Goal: Book appointment/travel/reservation

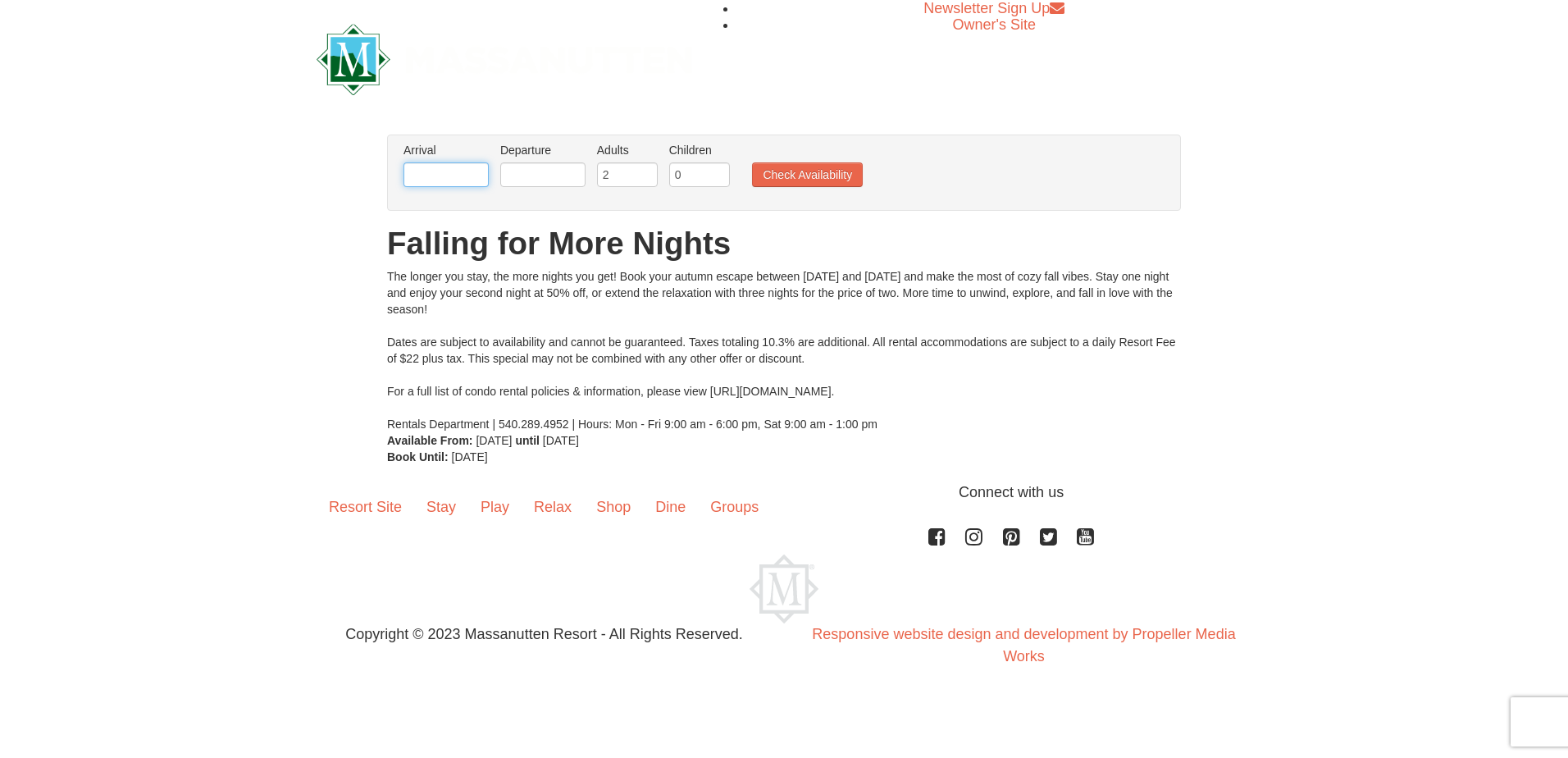
click at [453, 173] on input "text" at bounding box center [446, 174] width 85 height 24
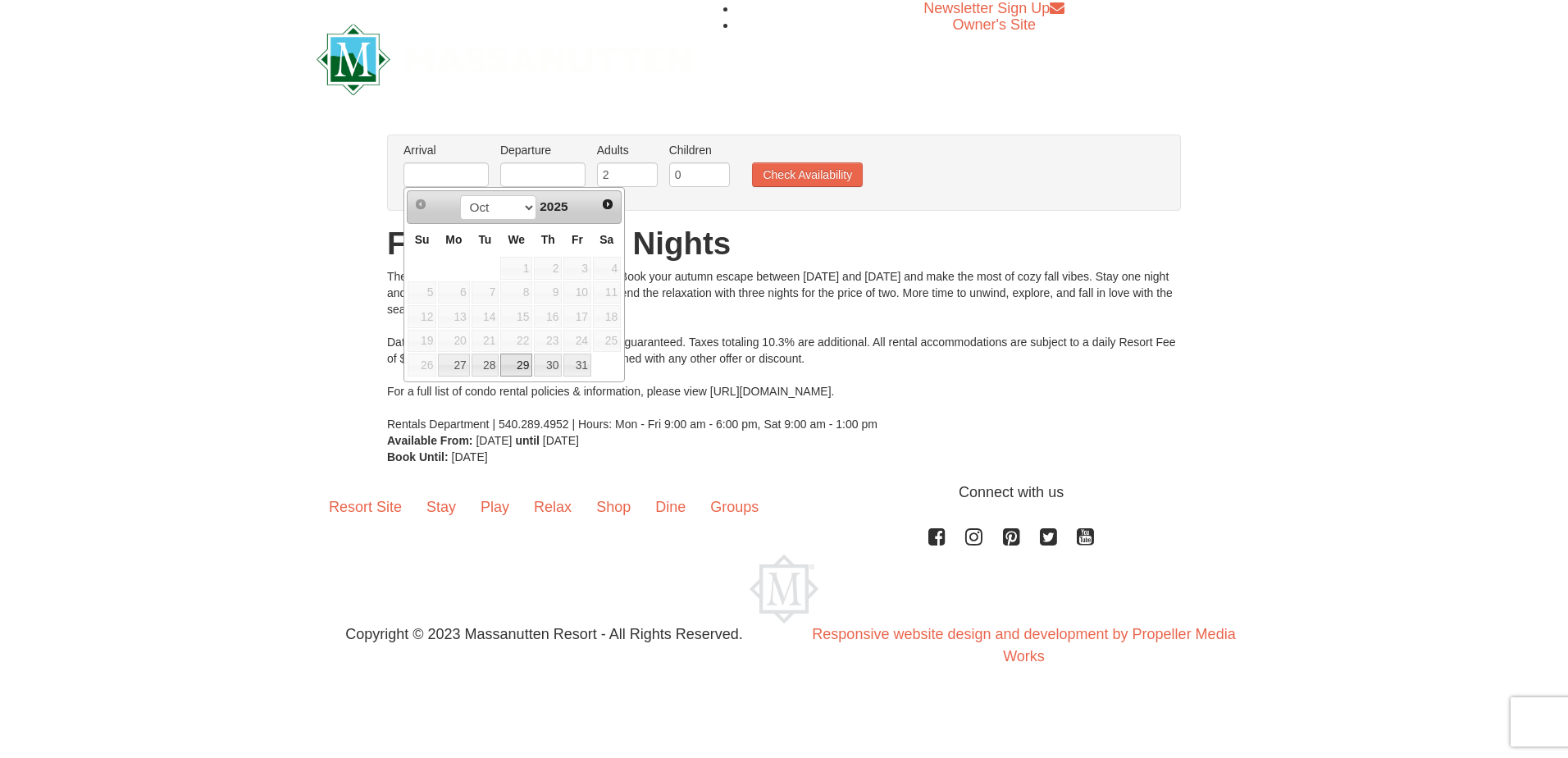
click at [504, 366] on link "29" at bounding box center [516, 365] width 32 height 23
type input "[DATE]"
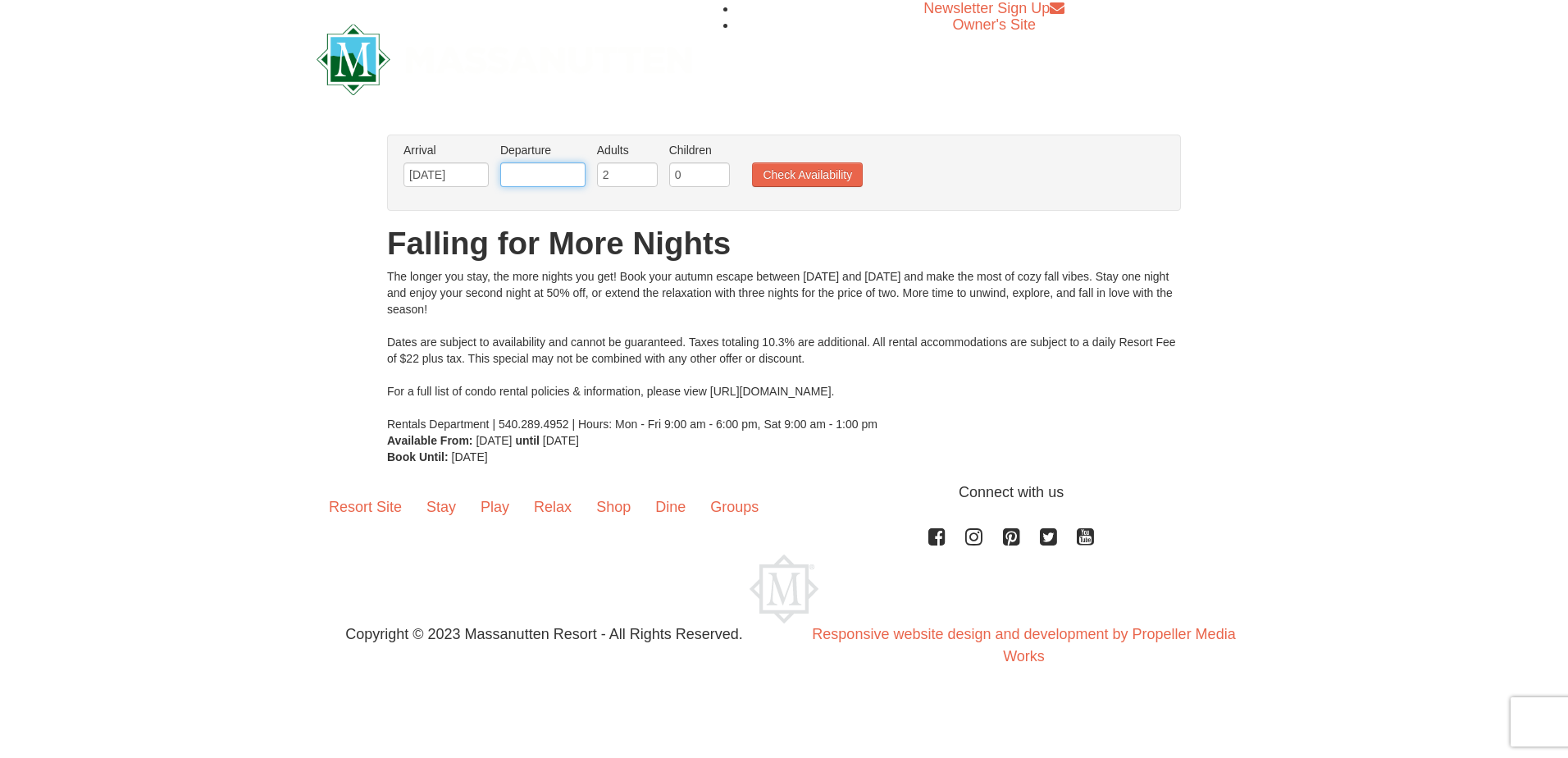
click at [560, 178] on input "text" at bounding box center [543, 174] width 85 height 24
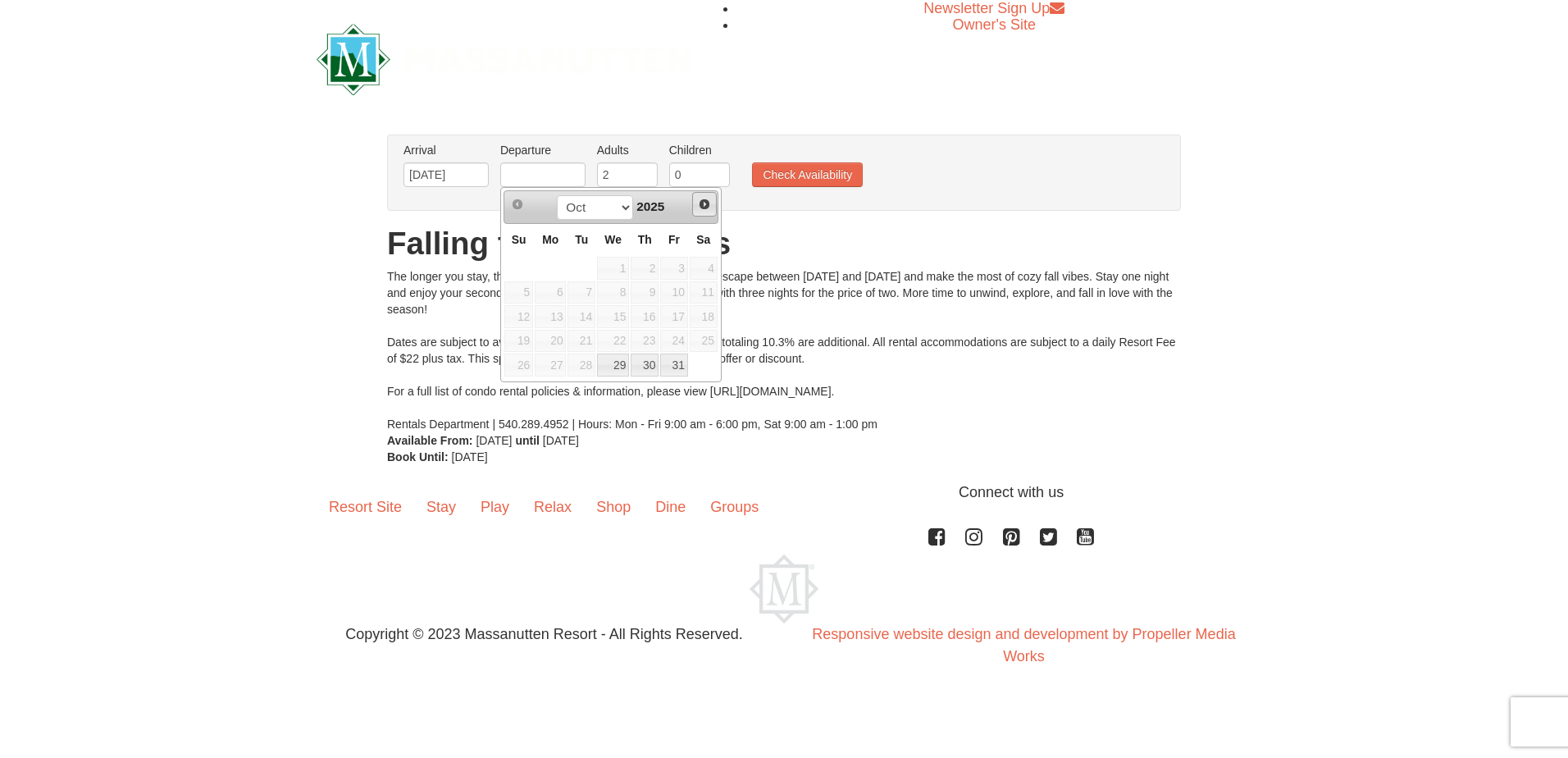
click at [698, 210] on span "Next" at bounding box center [705, 205] width 14 height 14
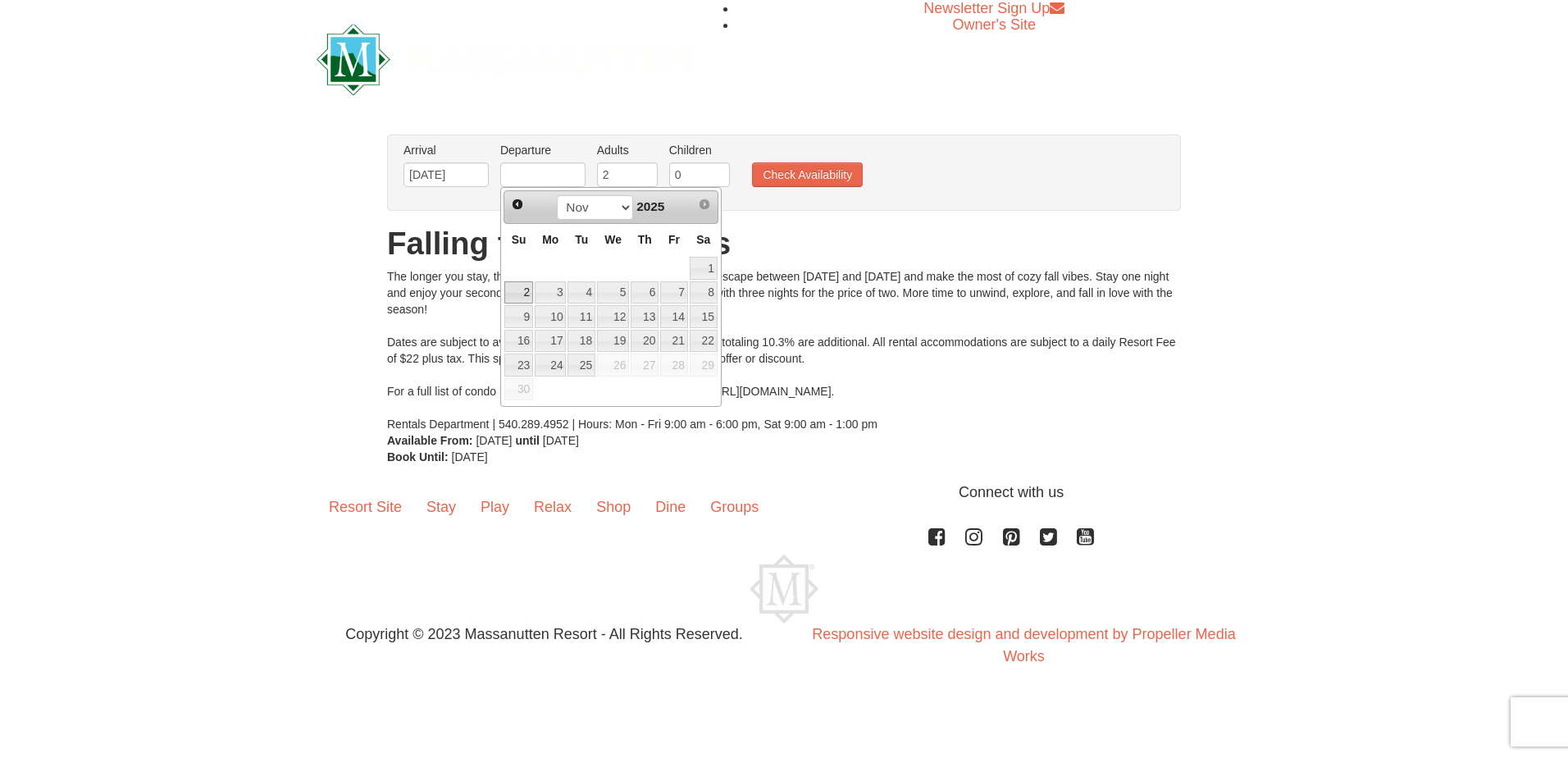
click at [505, 294] on link "2" at bounding box center [518, 293] width 29 height 23
type input "11/02/2025"
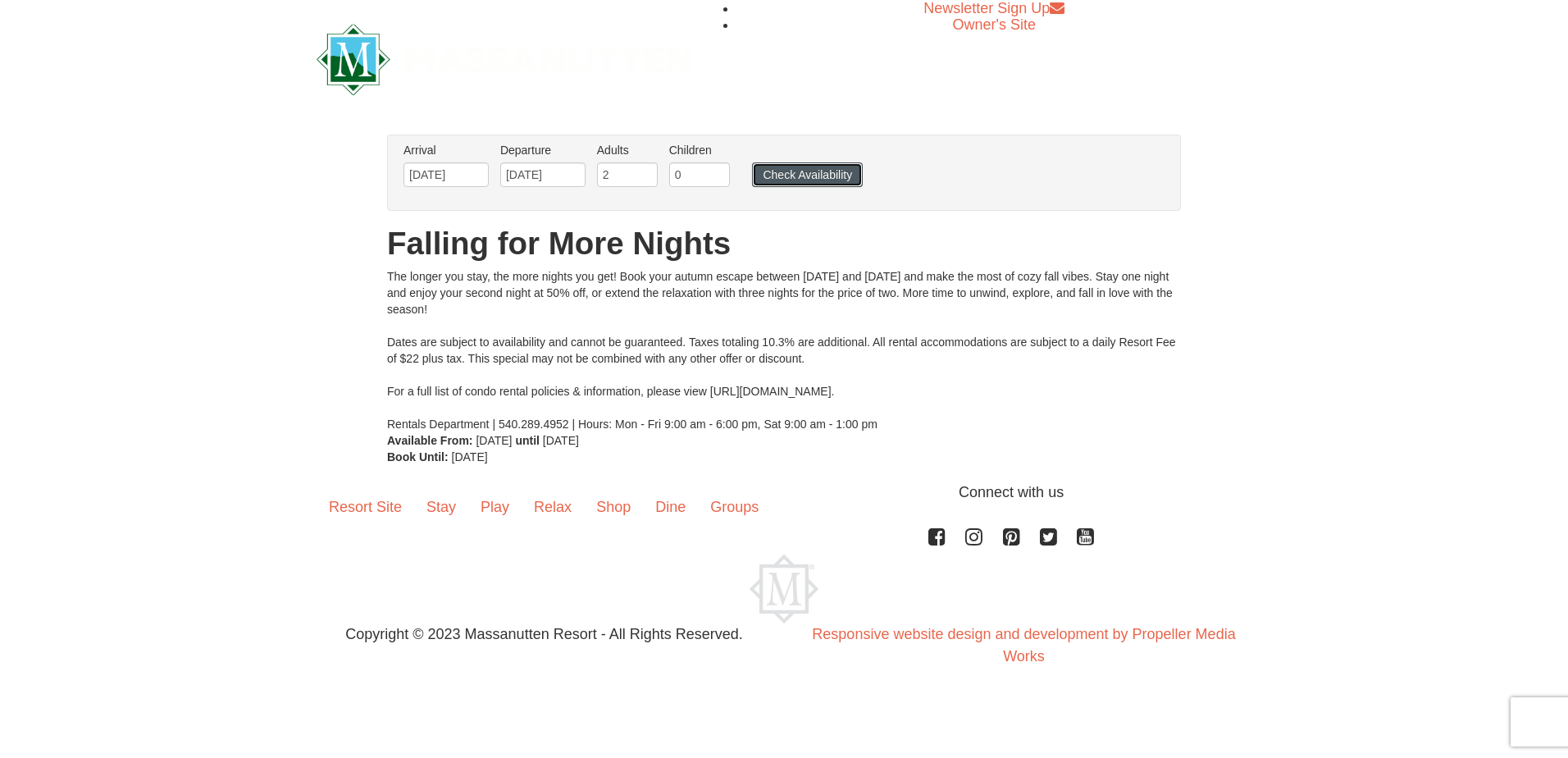
click at [791, 174] on button "Check Availability" at bounding box center [807, 174] width 110 height 24
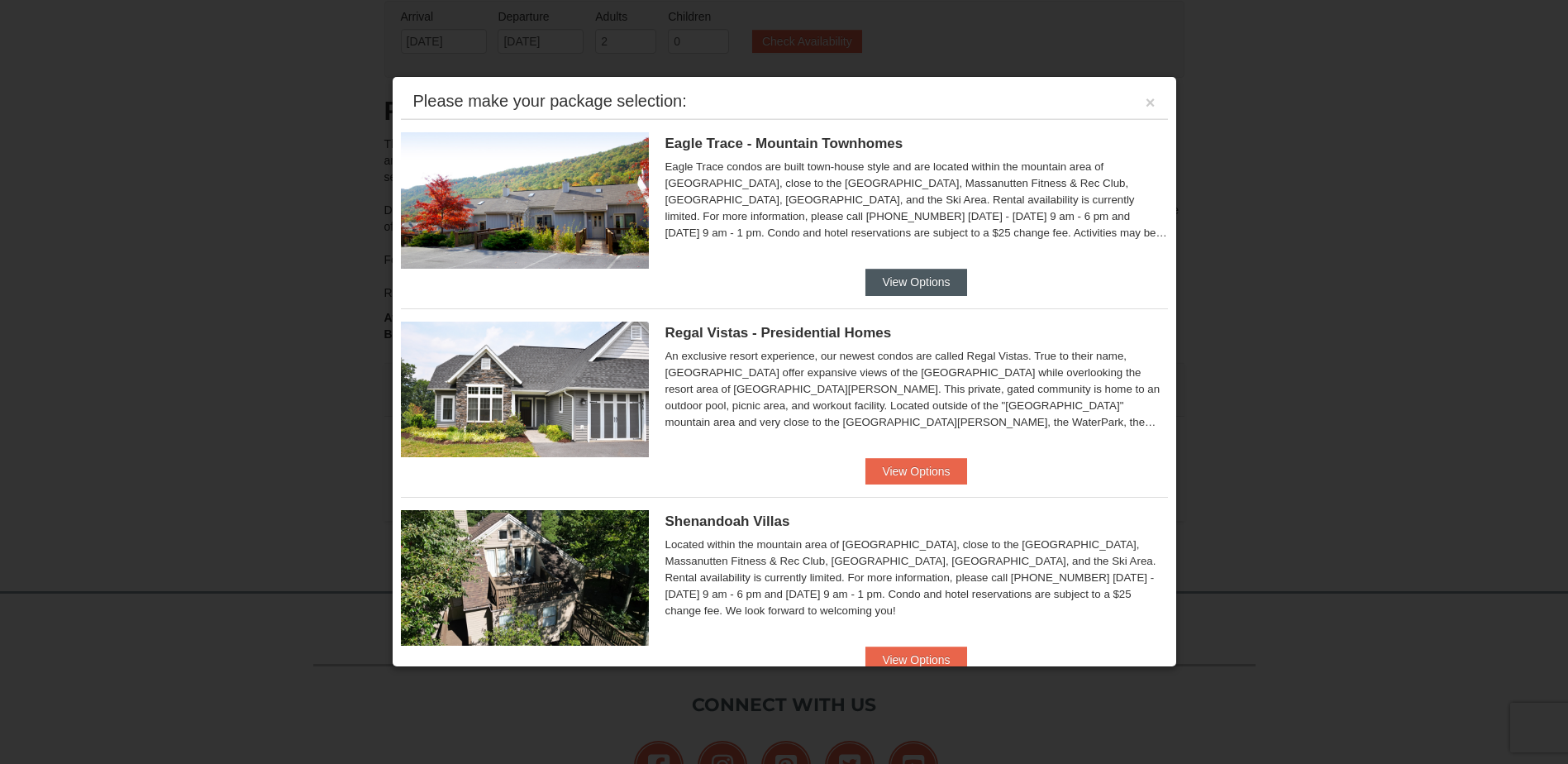
scroll to position [70, 0]
click at [878, 292] on button "View Options" at bounding box center [915, 281] width 101 height 26
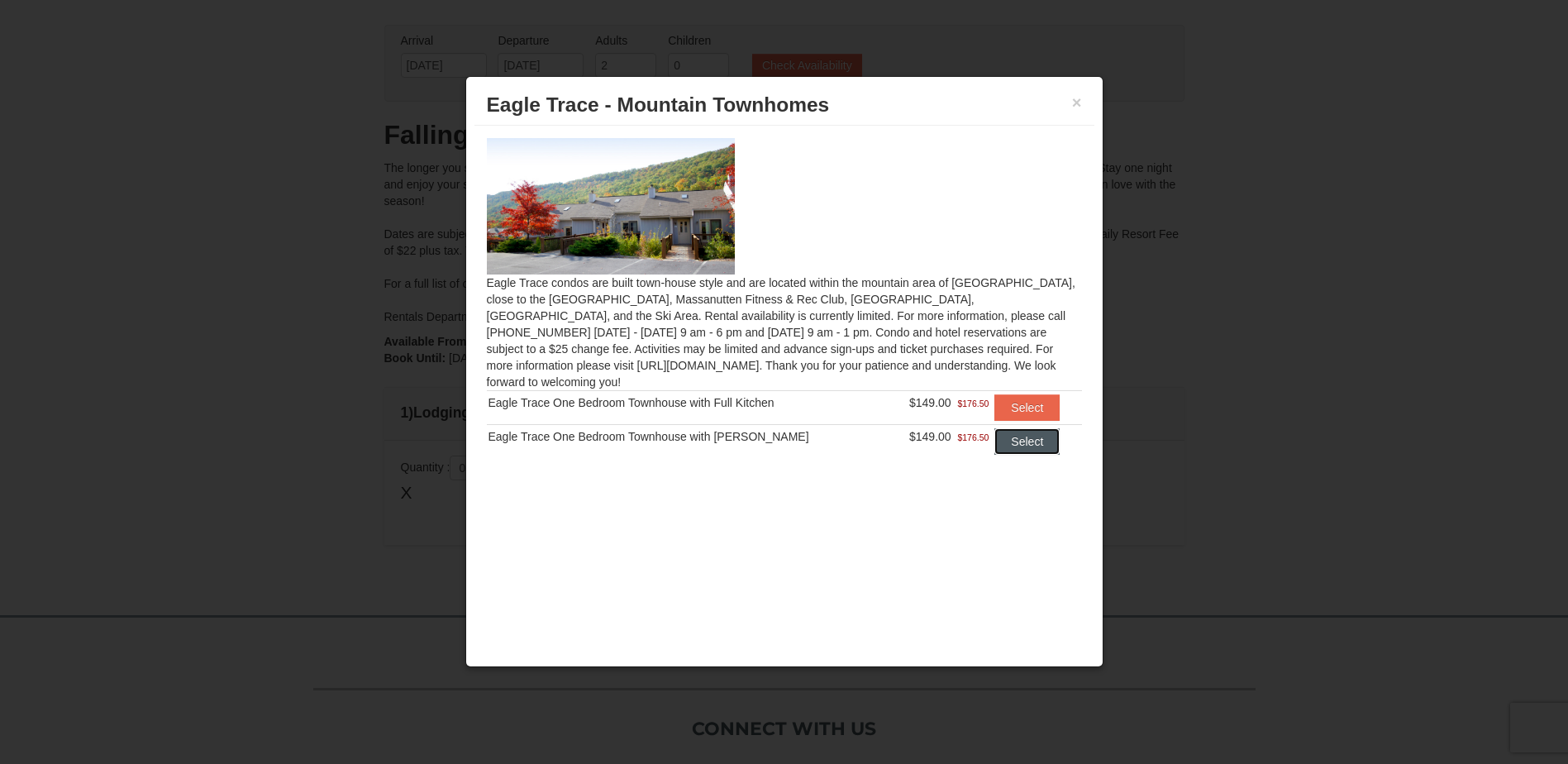
click at [995, 435] on button "Select" at bounding box center [1027, 441] width 65 height 26
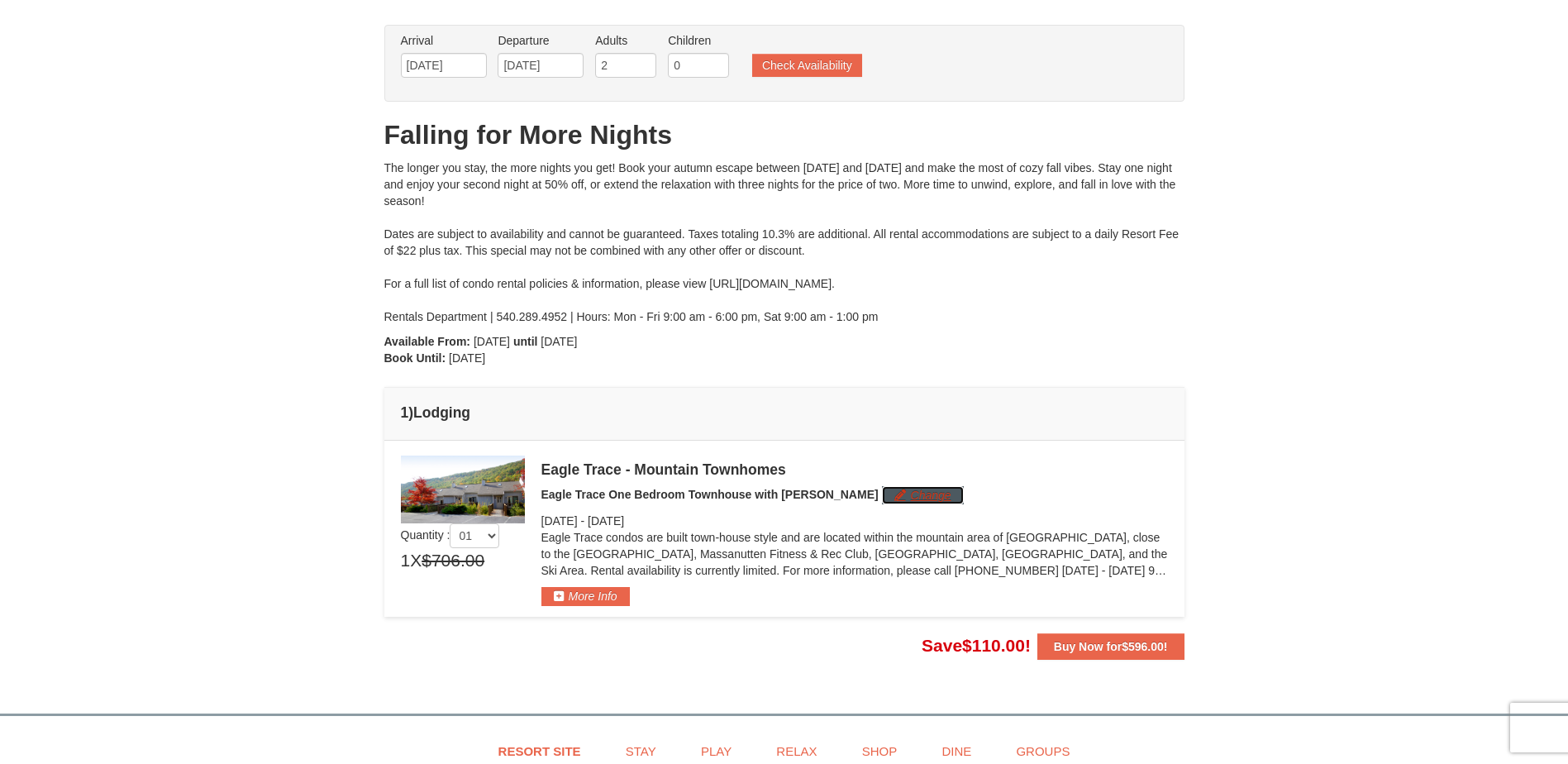
click at [882, 496] on button "Change" at bounding box center [923, 494] width 82 height 19
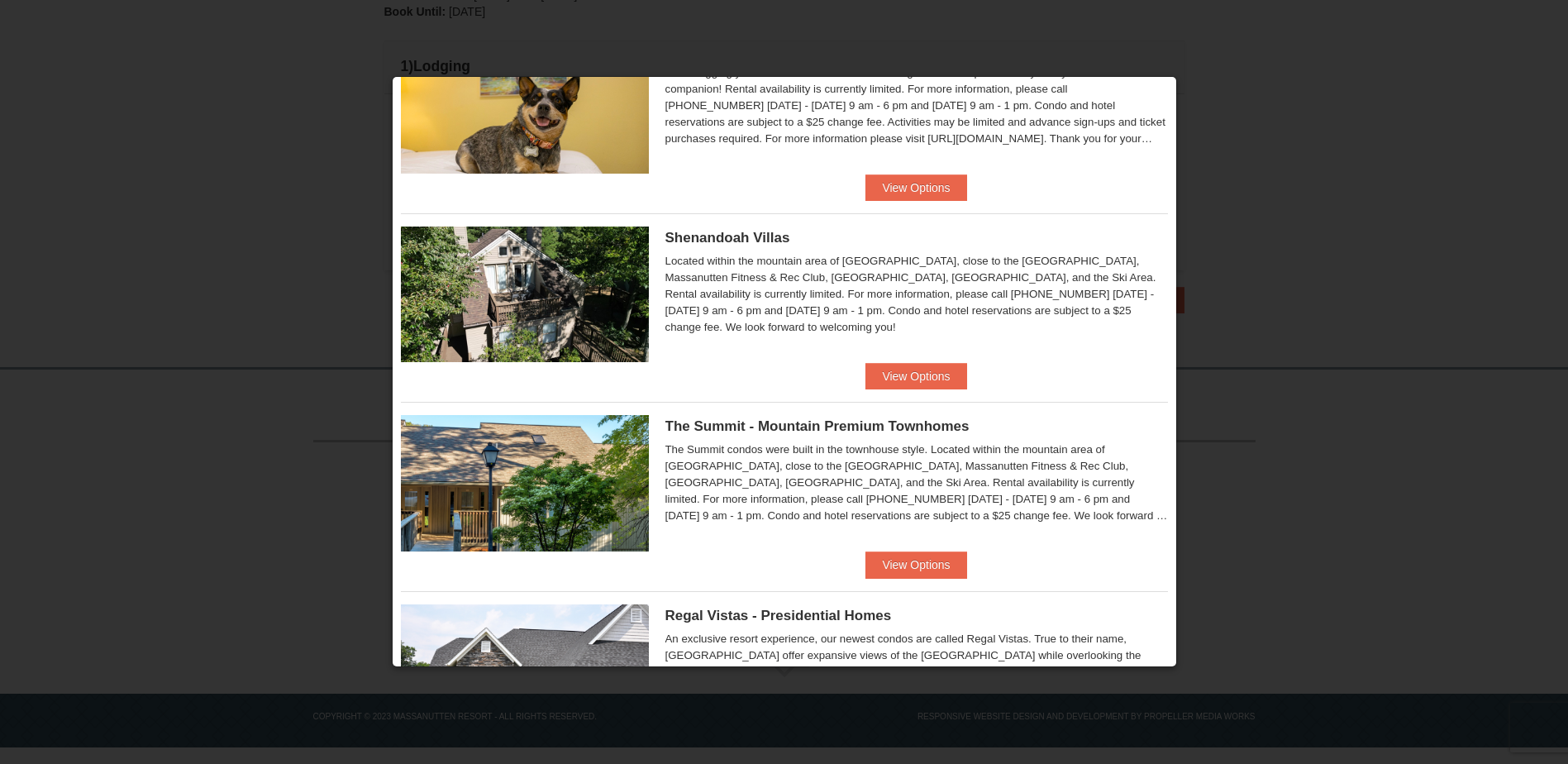
scroll to position [799, 0]
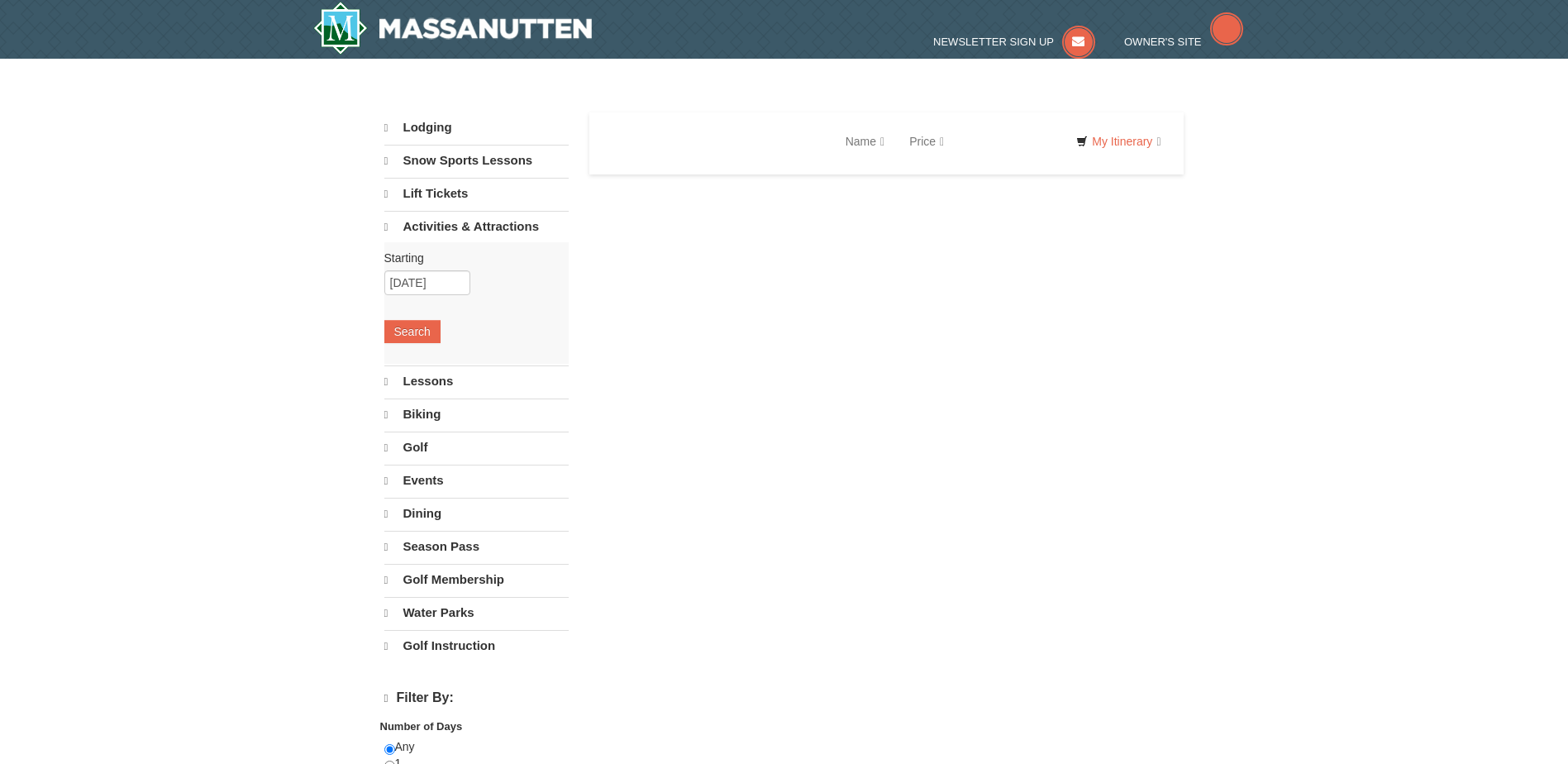
select select "10"
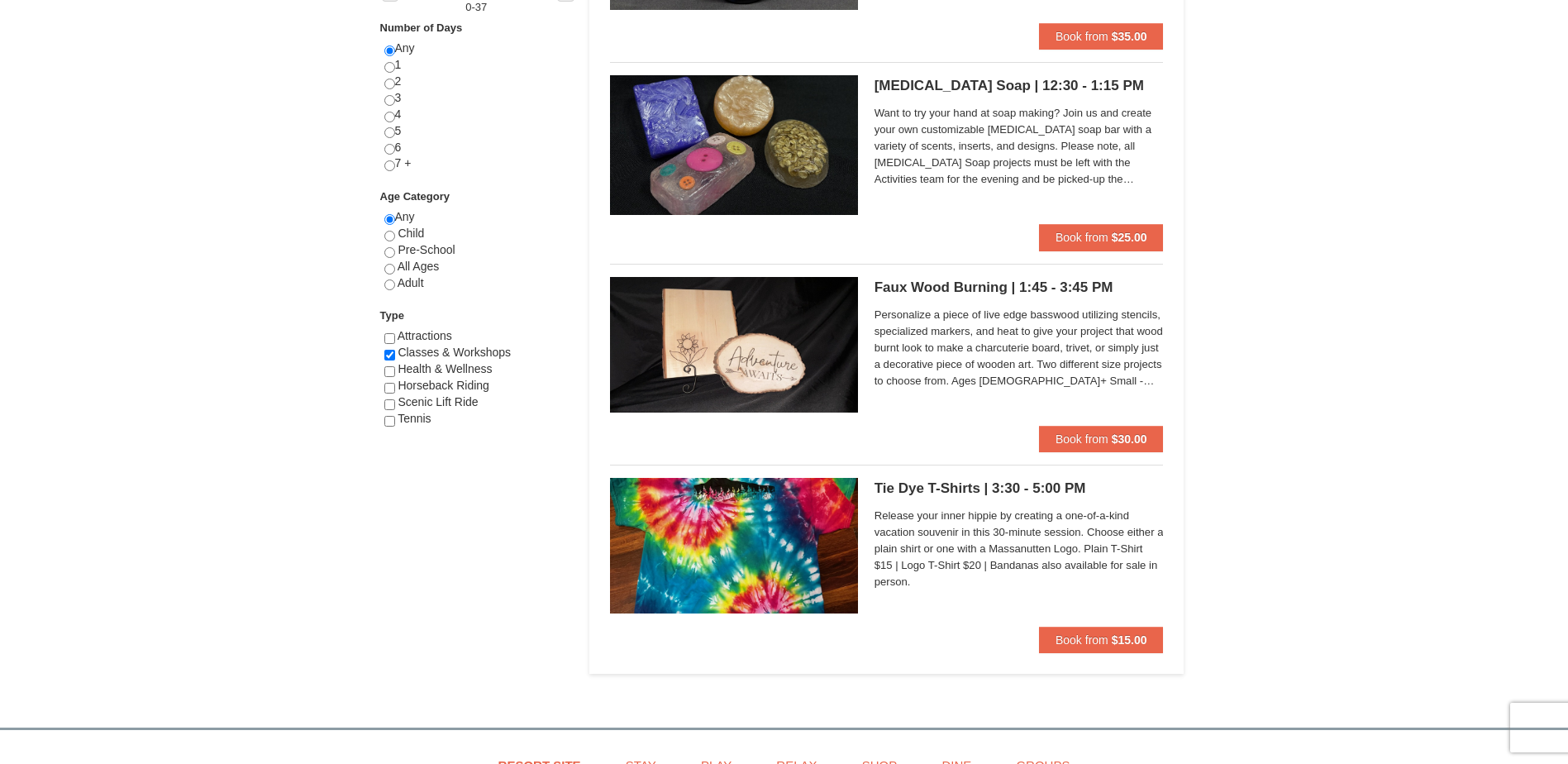
scroll to position [743, 0]
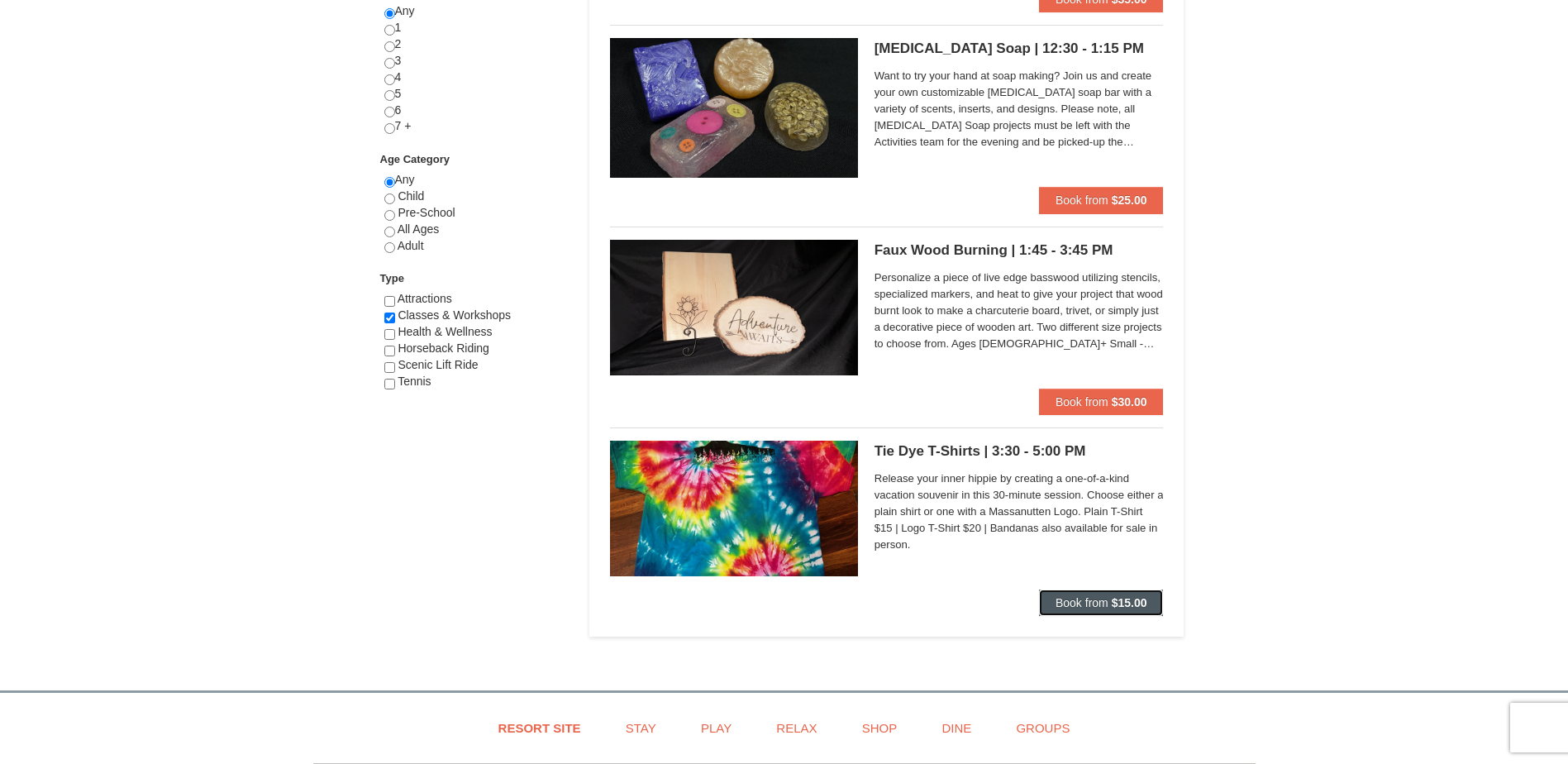
click at [1049, 606] on button "Book from $15.00" at bounding box center [1101, 602] width 125 height 26
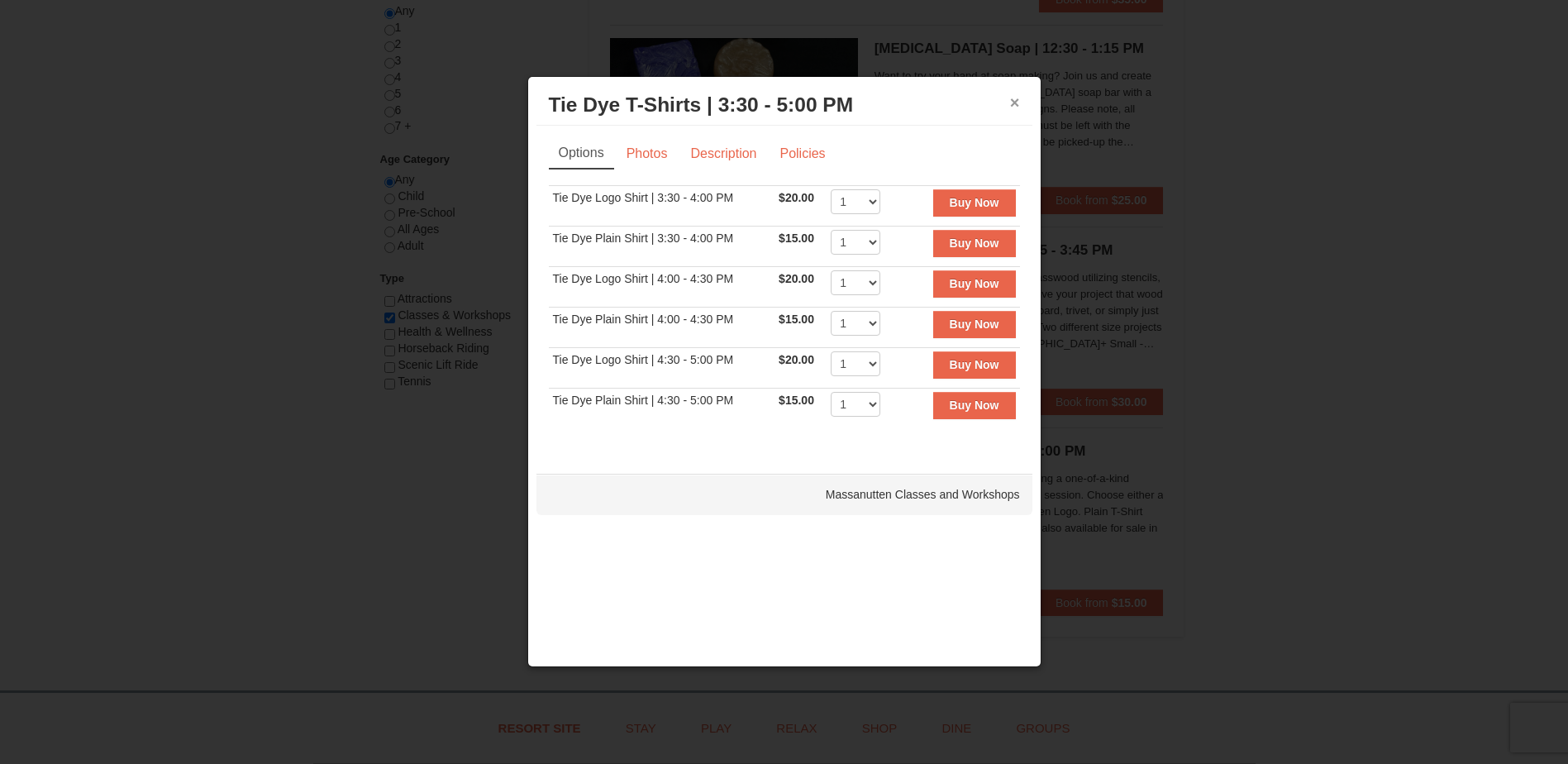
click at [1011, 94] on button "×" at bounding box center [1015, 102] width 10 height 17
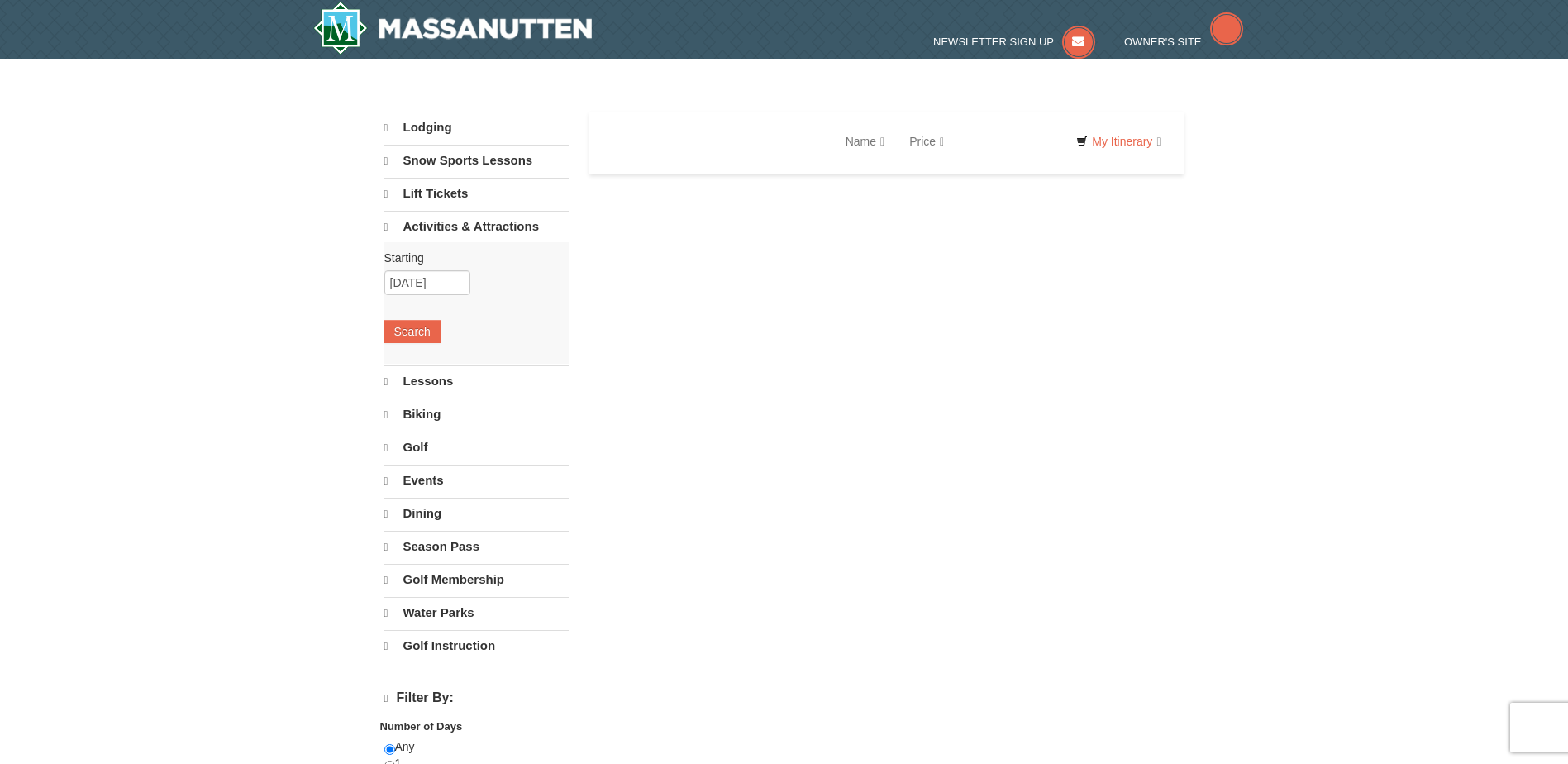
select select "10"
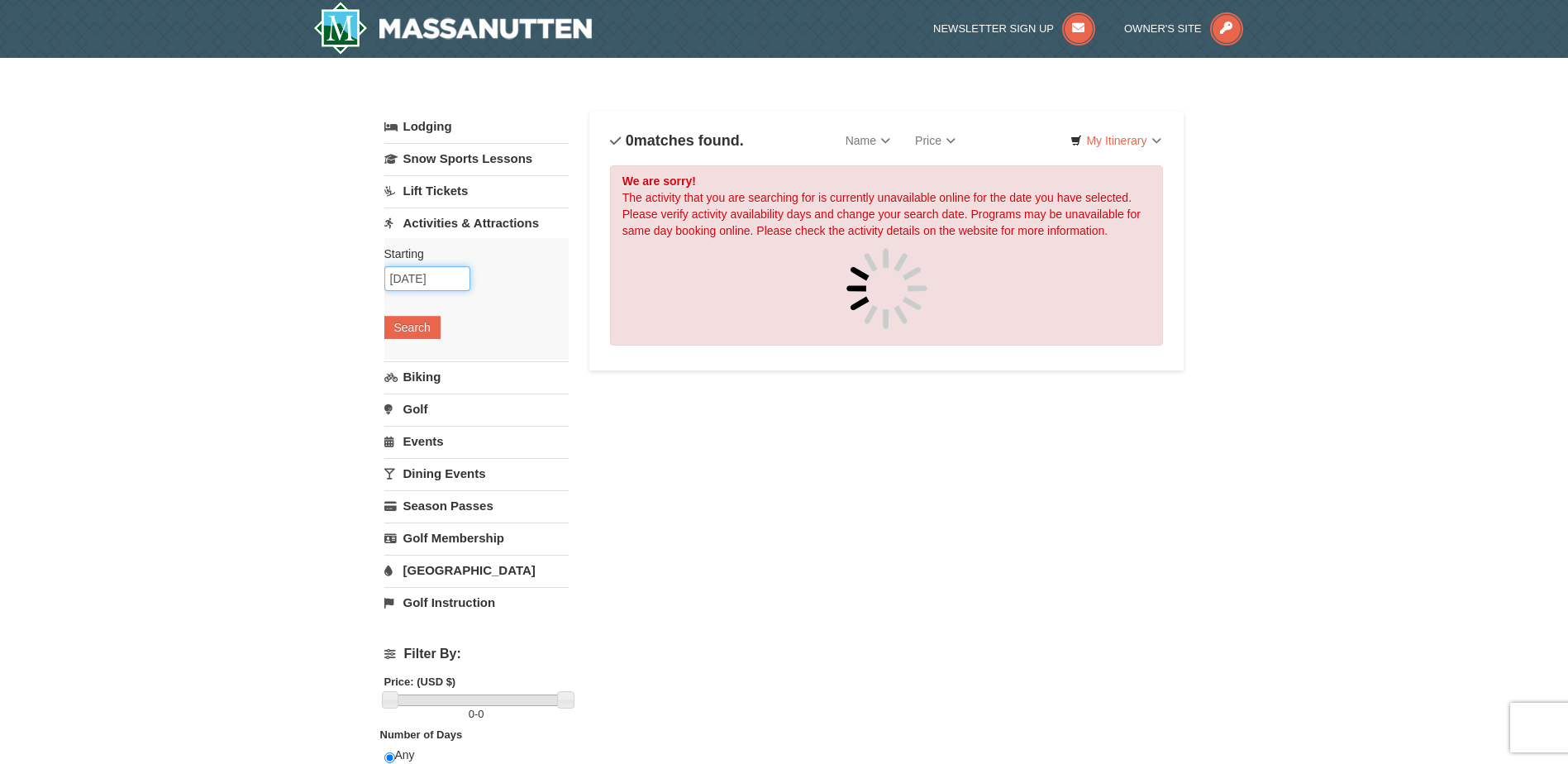
click at [453, 277] on input "10/30/2025" at bounding box center [427, 277] width 86 height 24
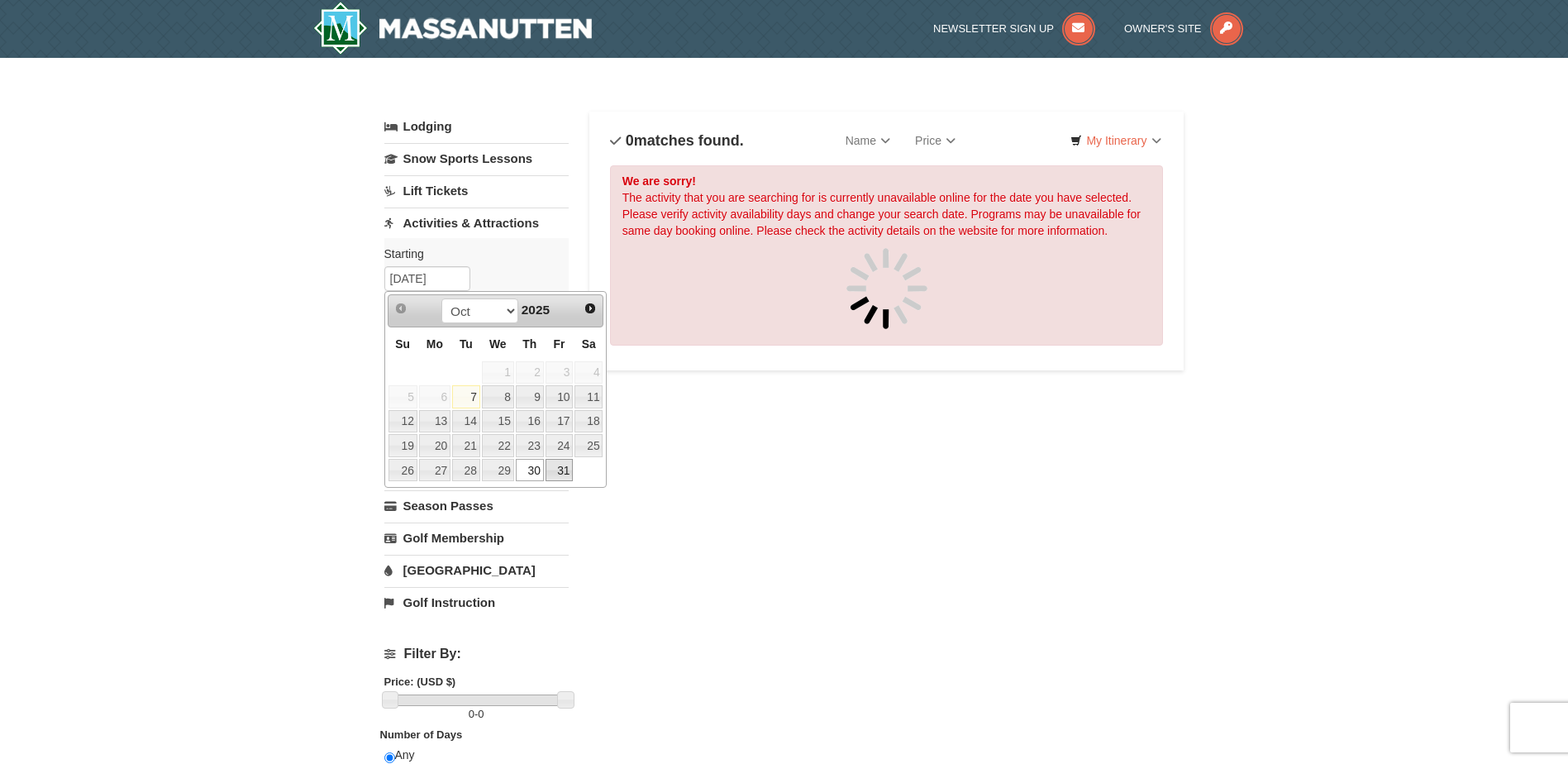
click at [569, 472] on link "31" at bounding box center [559, 471] width 28 height 23
type input "[DATE]"
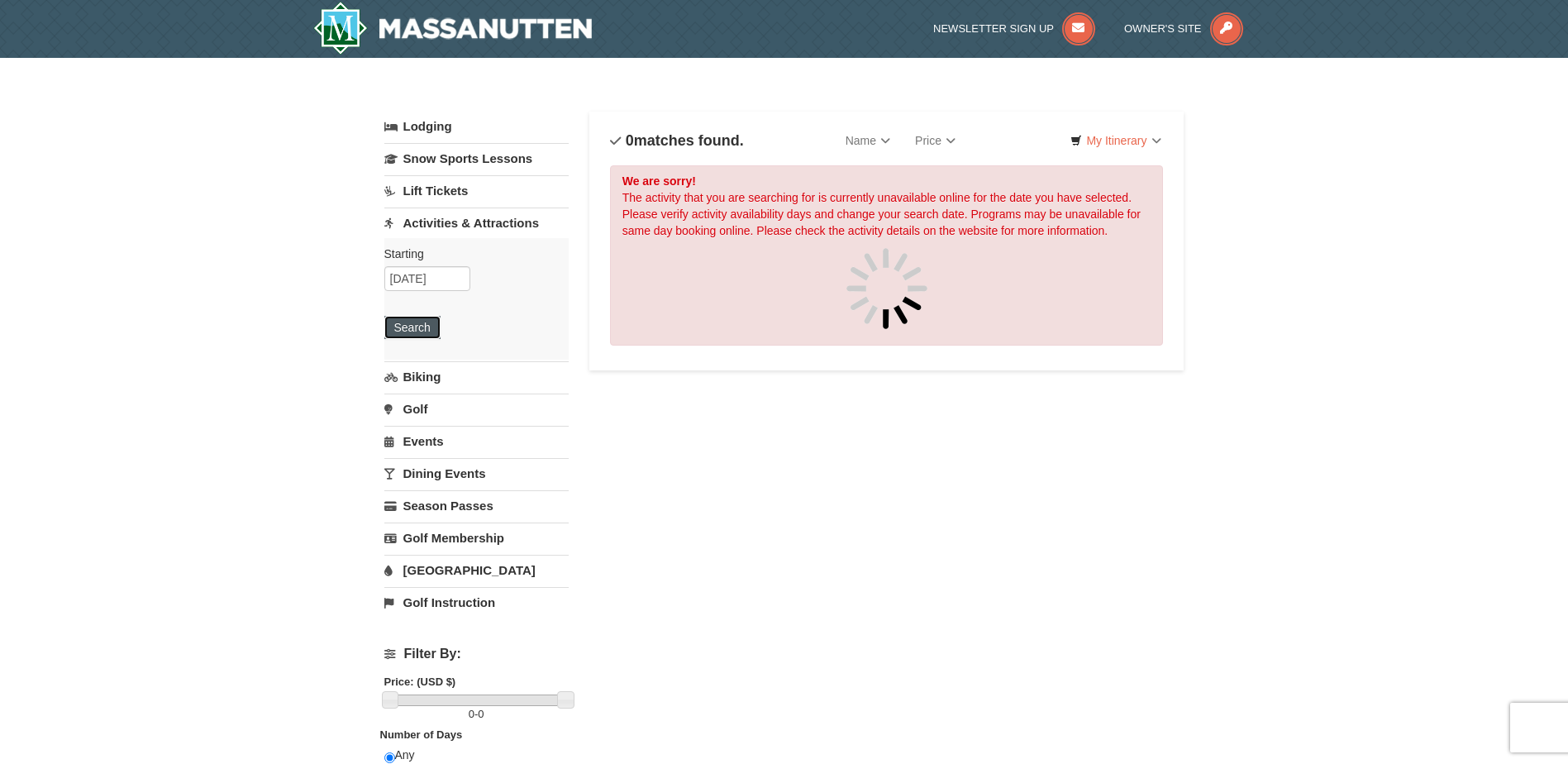
click at [436, 331] on button "Search" at bounding box center [412, 327] width 57 height 23
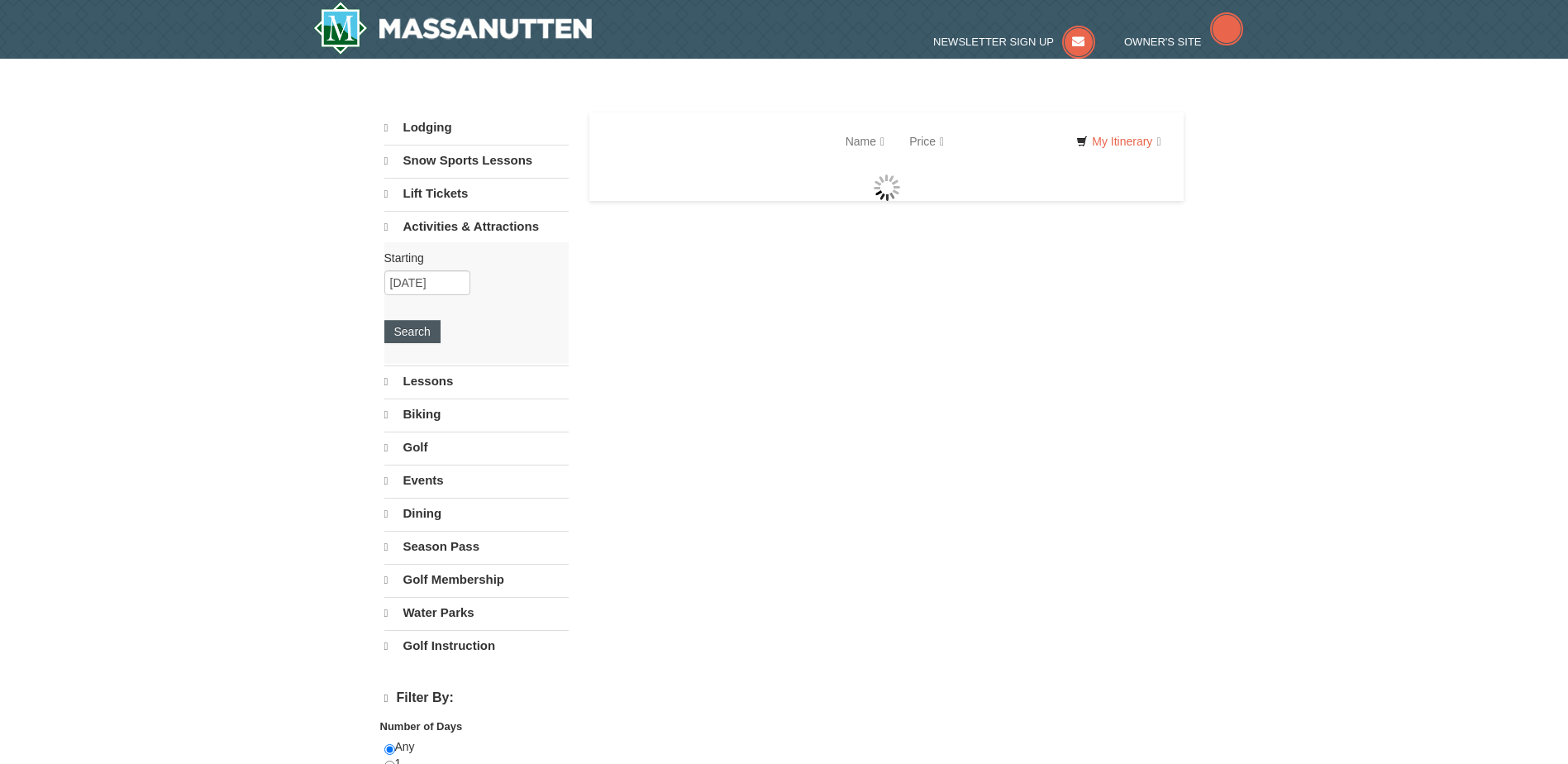
select select "10"
